Goal: Information Seeking & Learning: Find specific fact

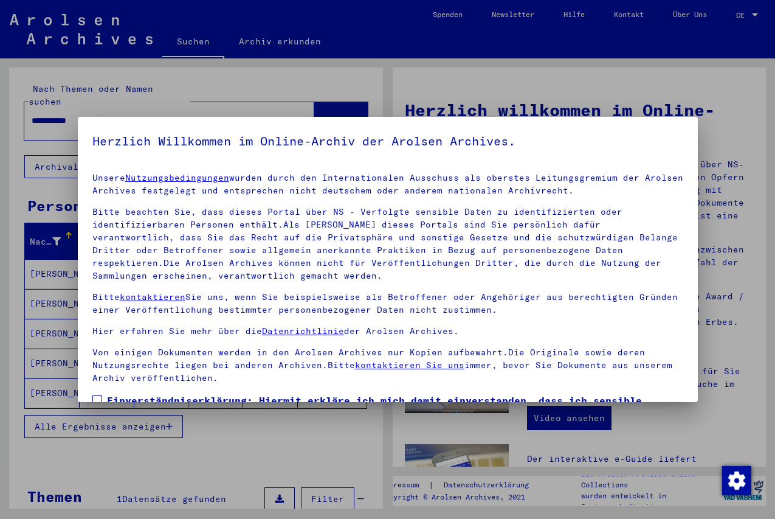
click at [750, 12] on div at bounding box center [387, 259] width 775 height 519
click at [752, 11] on div at bounding box center [387, 259] width 775 height 519
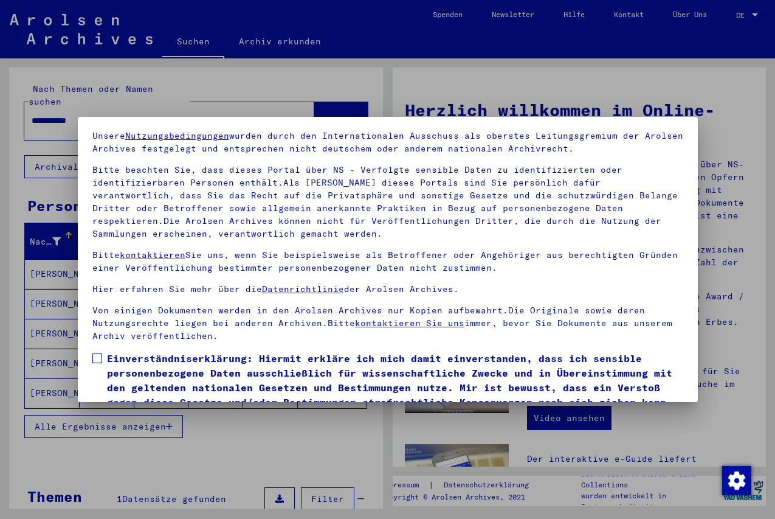
scroll to position [93, 0]
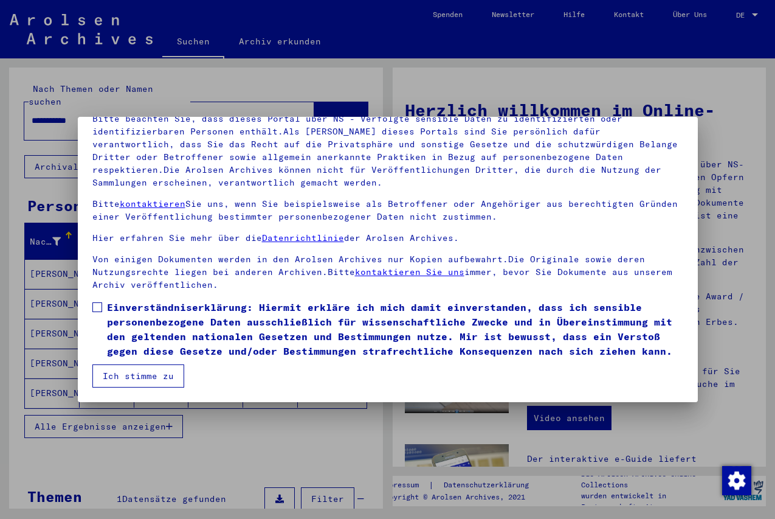
click at [100, 307] on span at bounding box center [97, 307] width 10 height 10
click at [134, 375] on button "Ich stimme zu" at bounding box center [138, 375] width 92 height 23
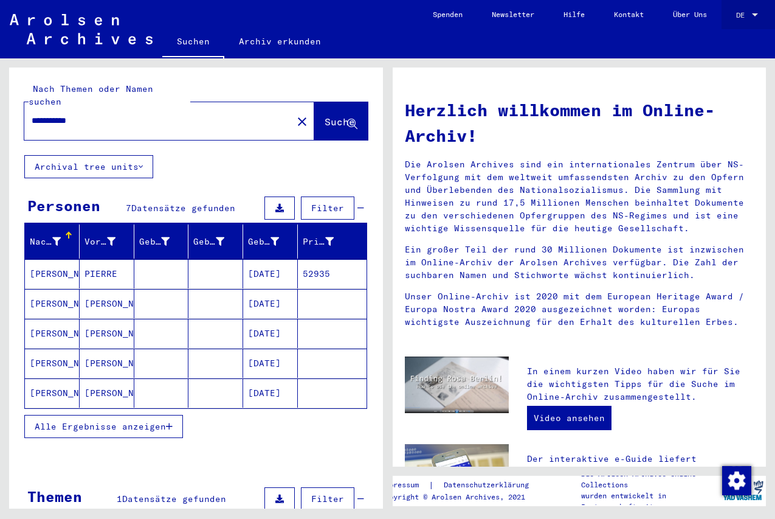
click at [747, 15] on span "DE" at bounding box center [742, 15] width 13 height 9
drag, startPoint x: 669, startPoint y: 27, endPoint x: 699, endPoint y: 22, distance: 30.8
click at [669, 27] on div at bounding box center [387, 259] width 775 height 519
click at [759, 12] on div at bounding box center [755, 15] width 11 height 9
click at [759, 12] on span "English" at bounding box center [734, 22] width 49 height 22
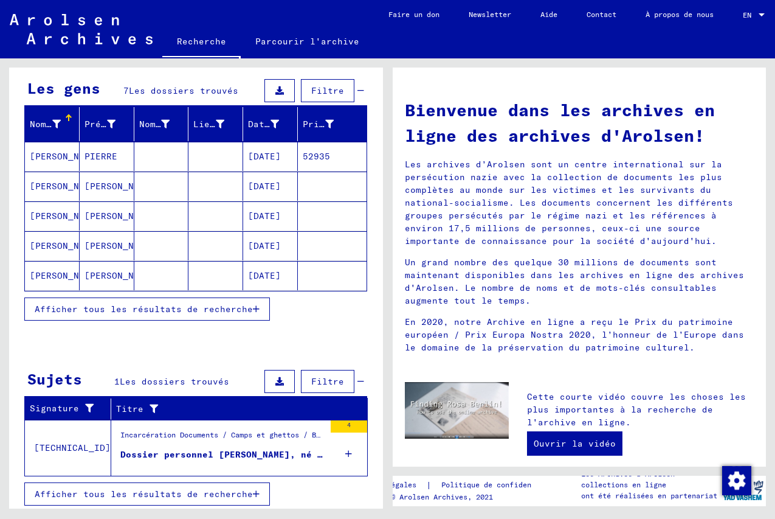
scroll to position [121, 0]
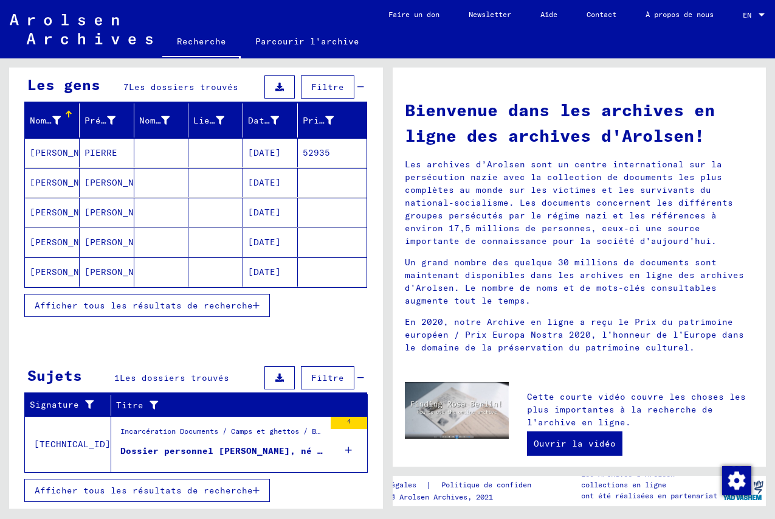
click at [295, 447] on div "Dossier personnel [PERSON_NAME], né le 26-Avr-1906" at bounding box center [222, 450] width 204 height 13
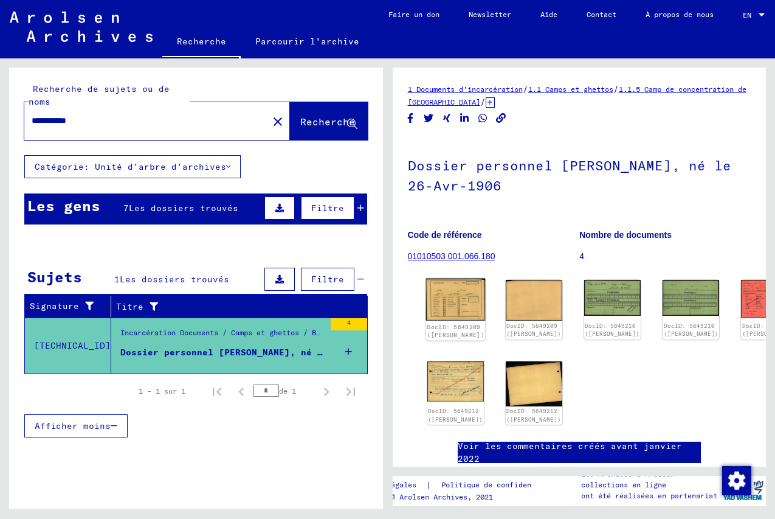
click at [433, 292] on img at bounding box center [456, 299] width 60 height 43
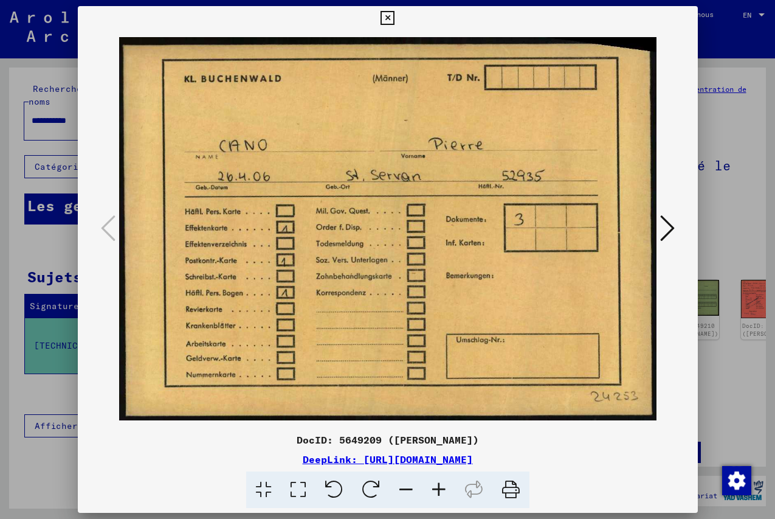
click at [668, 230] on icon at bounding box center [667, 227] width 15 height 29
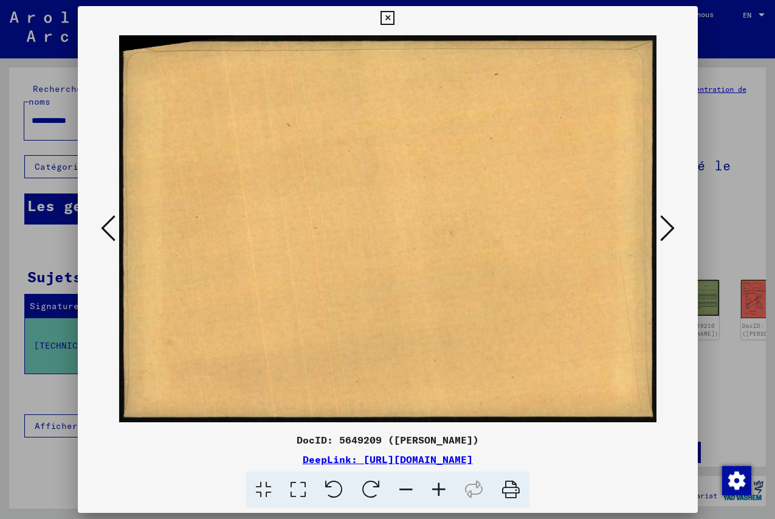
click at [668, 230] on icon at bounding box center [667, 227] width 15 height 29
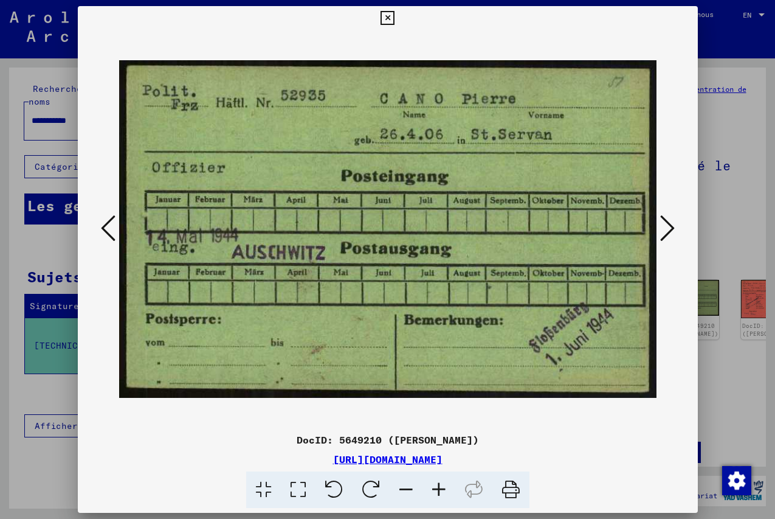
click at [665, 229] on icon at bounding box center [667, 227] width 15 height 29
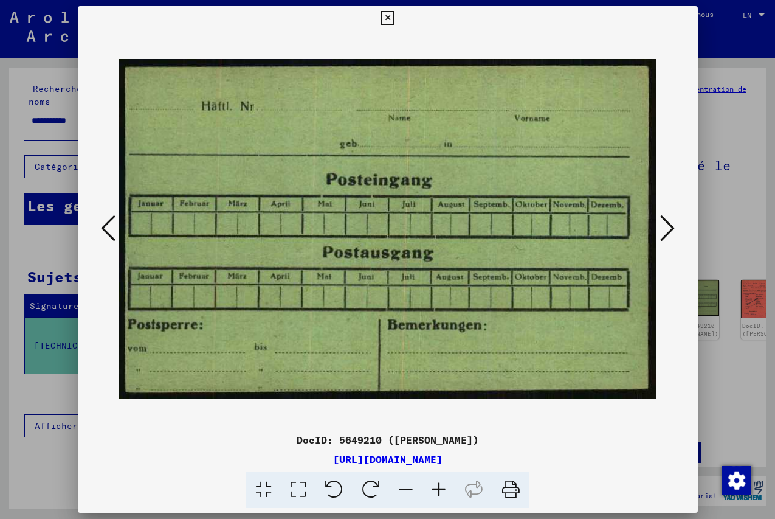
click at [665, 229] on icon at bounding box center [667, 227] width 15 height 29
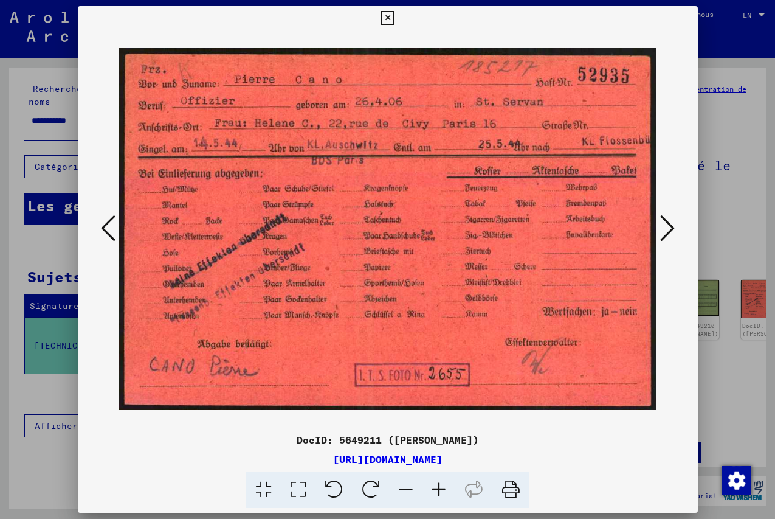
click at [664, 231] on icon at bounding box center [667, 227] width 15 height 29
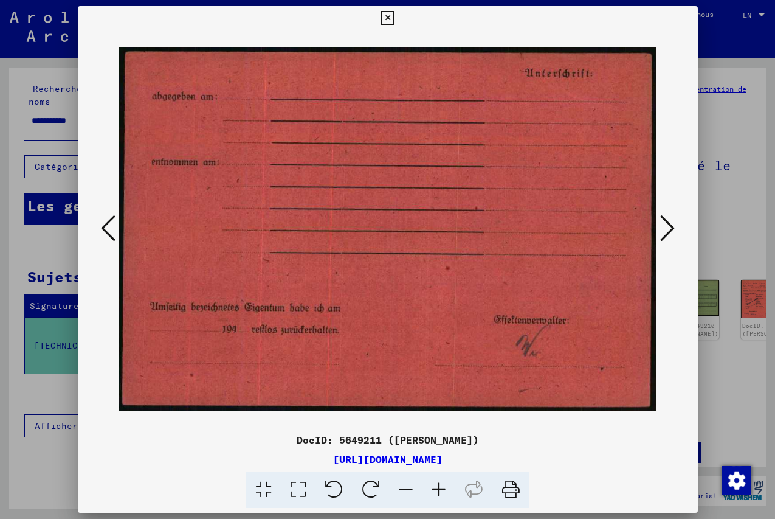
click at [675, 227] on icon at bounding box center [667, 227] width 15 height 29
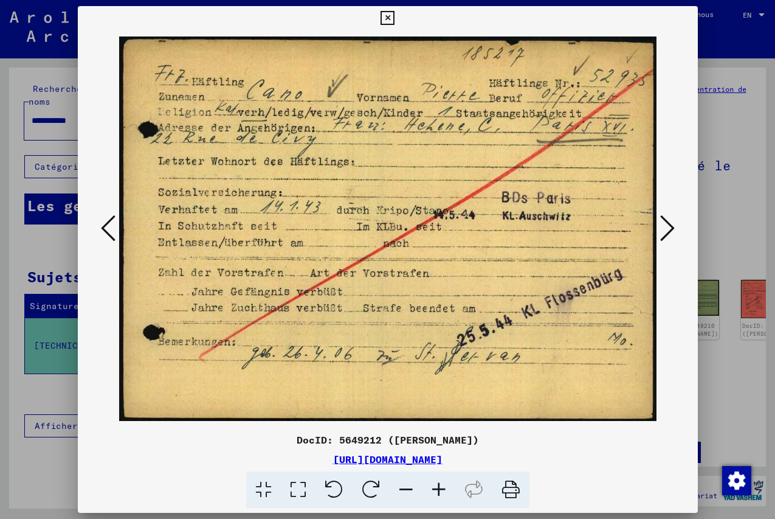
click at [666, 221] on icon at bounding box center [667, 227] width 15 height 29
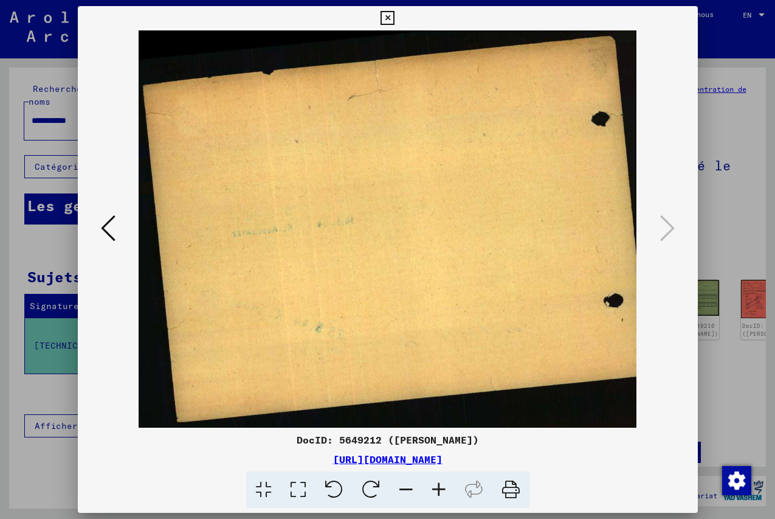
click at [395, 19] on icon at bounding box center [388, 18] width 14 height 15
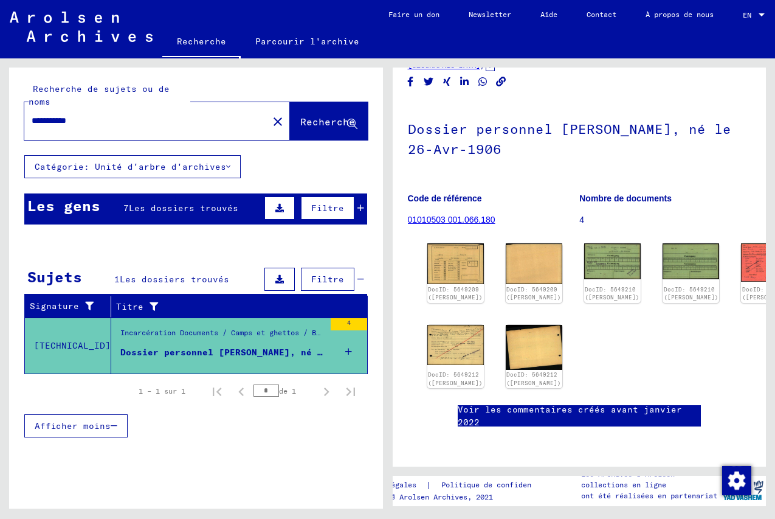
scroll to position [66, 0]
click at [361, 202] on div "Filtre" at bounding box center [312, 207] width 103 height 29
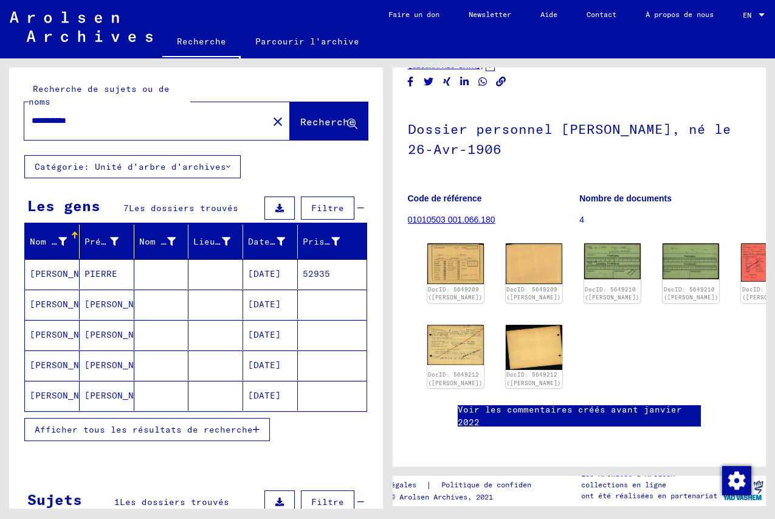
click at [247, 429] on span "Afficher tous les résultats de recherche" at bounding box center [144, 429] width 218 height 11
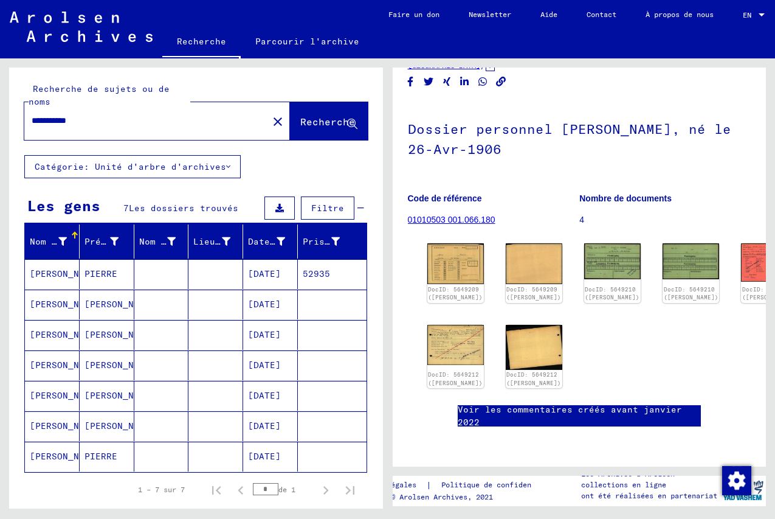
click at [263, 275] on mat-cell "[DATE]" at bounding box center [270, 274] width 55 height 30
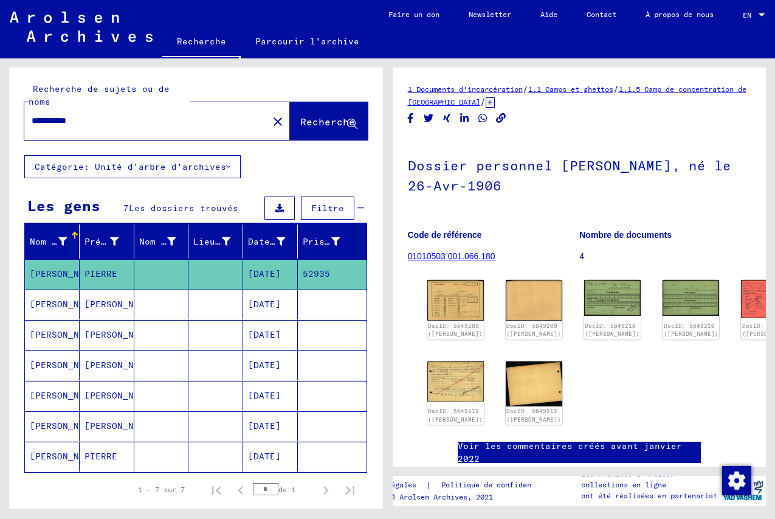
click at [259, 461] on mat-cell "[DATE]" at bounding box center [270, 456] width 55 height 30
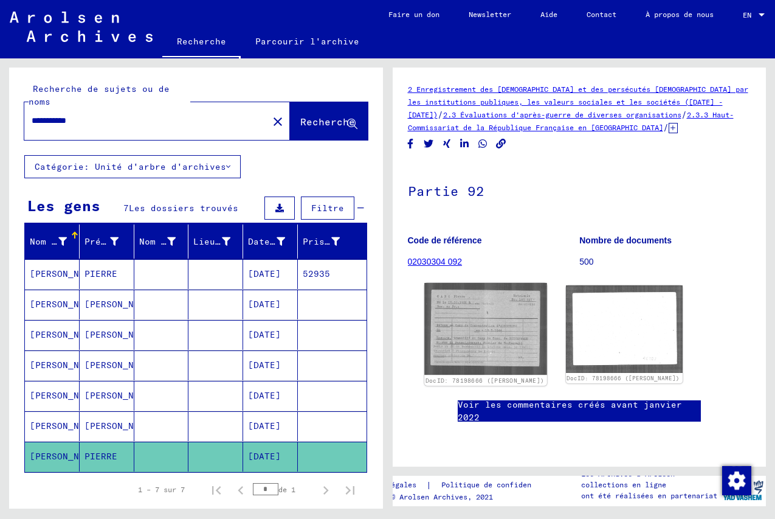
click at [486, 335] on img at bounding box center [485, 329] width 123 height 92
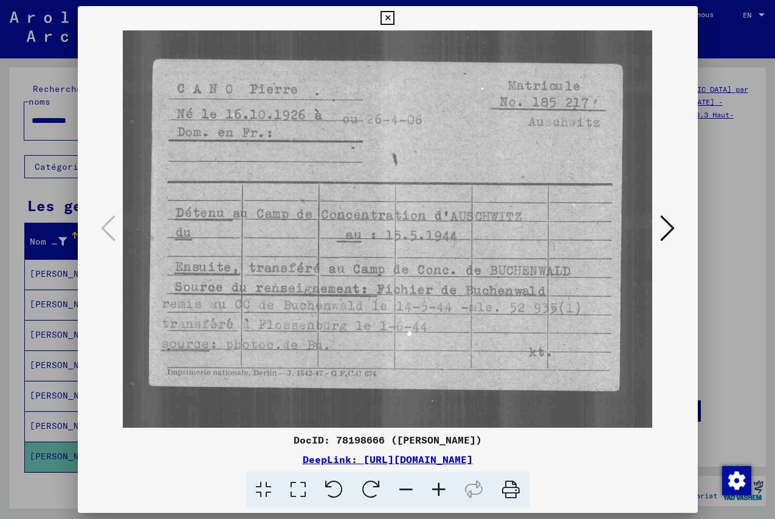
click at [674, 226] on icon at bounding box center [667, 227] width 15 height 29
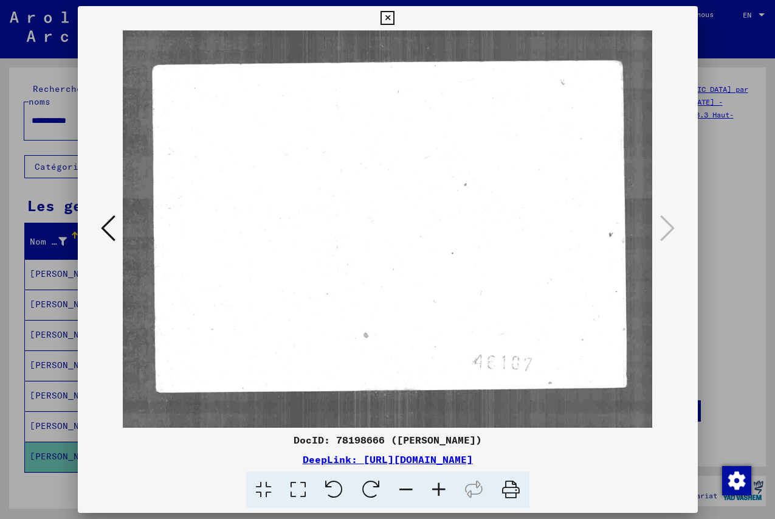
click at [395, 19] on icon at bounding box center [388, 18] width 14 height 15
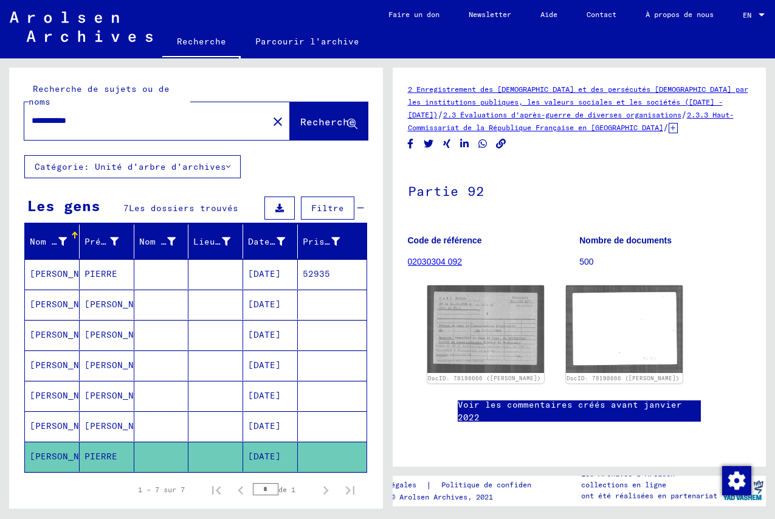
click at [117, 272] on mat-cell "PIERRE" at bounding box center [107, 274] width 55 height 30
